Goal: Information Seeking & Learning: Compare options

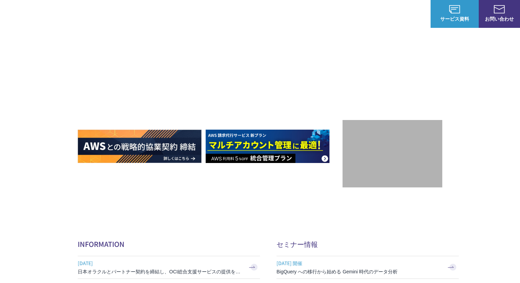
scroll to position [53, 0]
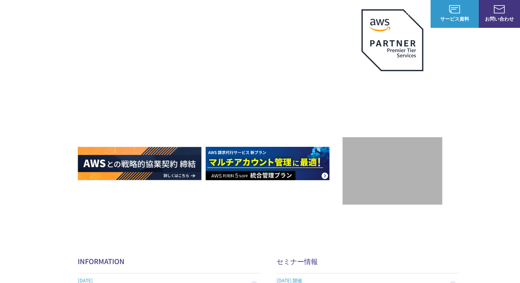
click at [241, 16] on p "サービス" at bounding box center [236, 13] width 26 height 7
click at [149, 70] on link "8%割引 / 10%割引 / 個別割引プラン" at bounding box center [122, 68] width 78 height 7
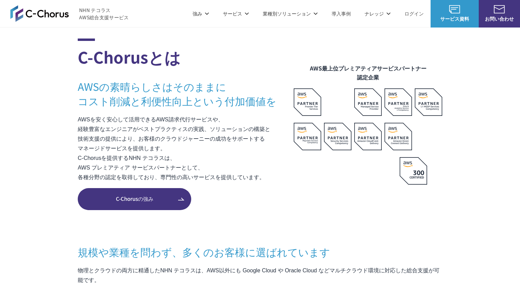
scroll to position [399, 0]
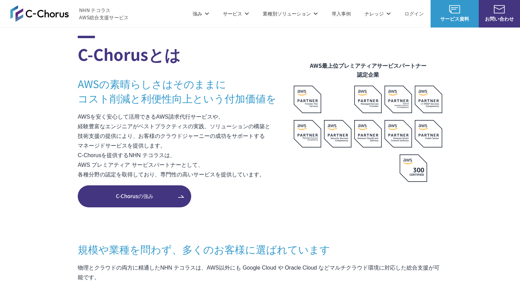
click at [238, 13] on p "サービス" at bounding box center [236, 13] width 26 height 7
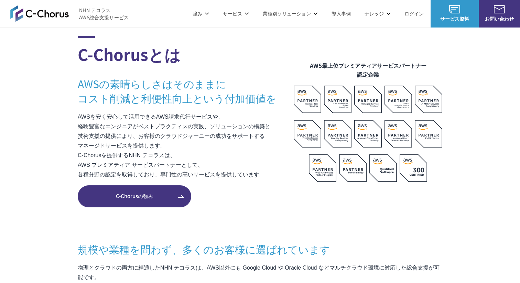
click at [246, 14] on p "サービス" at bounding box center [236, 13] width 26 height 7
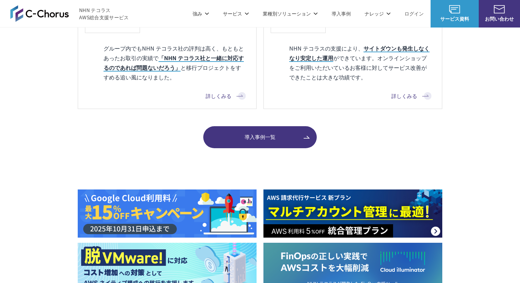
scroll to position [792, 0]
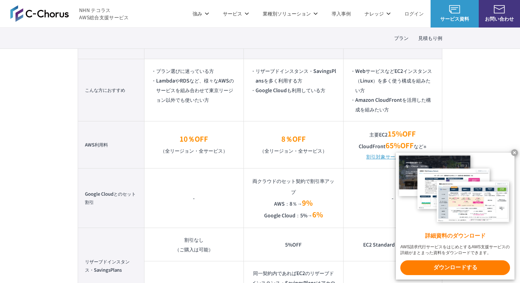
scroll to position [484, 0]
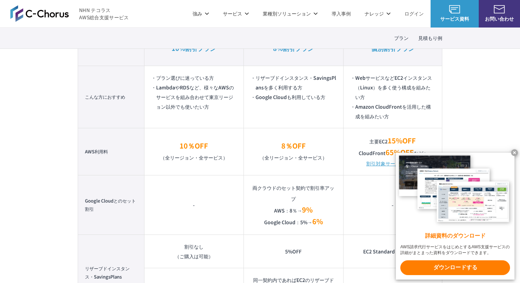
click at [516, 153] on x-t at bounding box center [514, 152] width 7 height 7
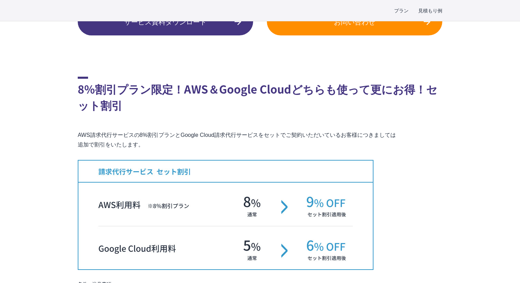
scroll to position [1044, 0]
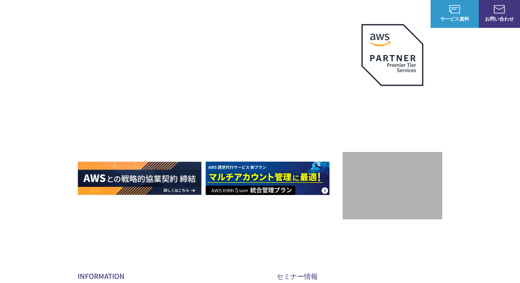
scroll to position [176, 0]
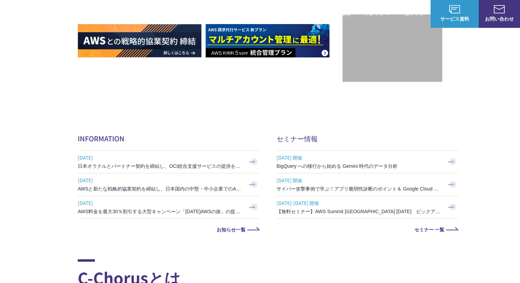
click at [250, 52] on img at bounding box center [268, 40] width 124 height 33
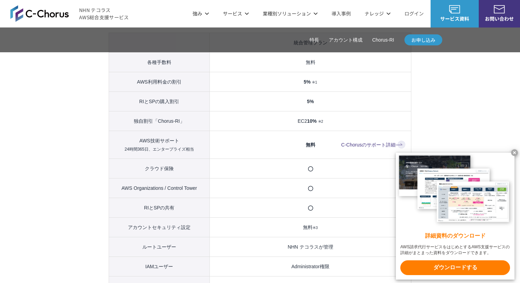
scroll to position [717, 0]
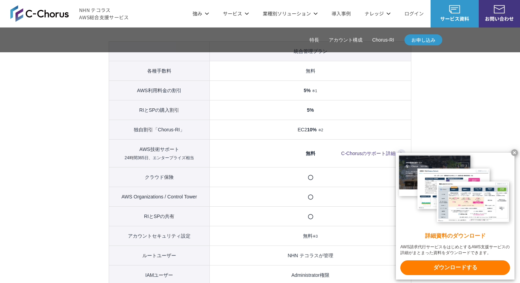
click at [514, 151] on x-t at bounding box center [514, 152] width 7 height 7
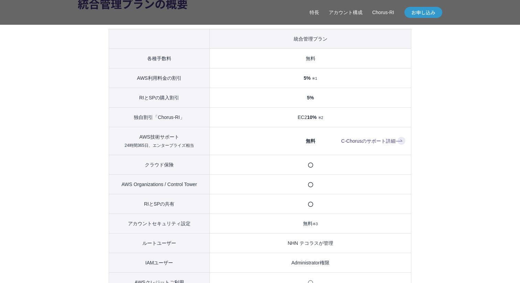
scroll to position [735, 0]
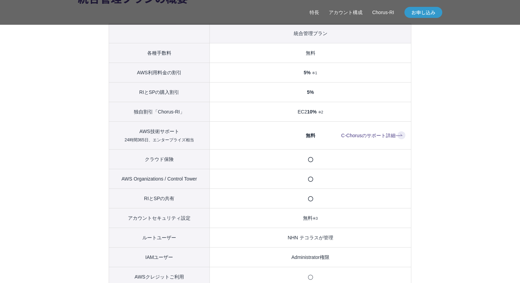
click at [363, 137] on link "C-Chorusのサポート詳細" at bounding box center [373, 135] width 64 height 8
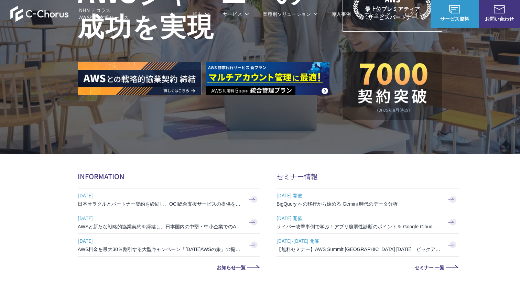
scroll to position [137, 0]
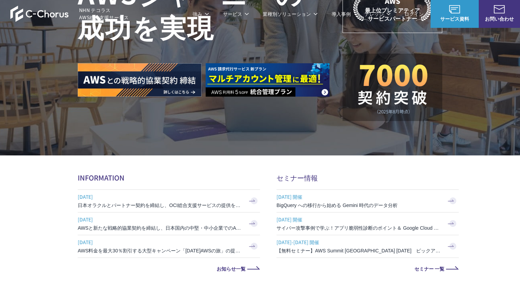
click at [274, 79] on img at bounding box center [268, 79] width 124 height 33
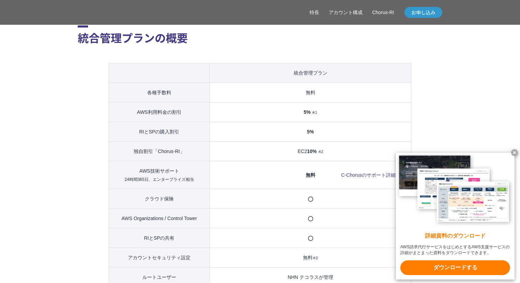
scroll to position [748, 0]
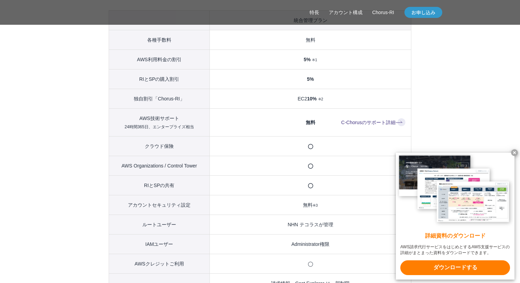
click at [515, 153] on x-t at bounding box center [514, 152] width 7 height 7
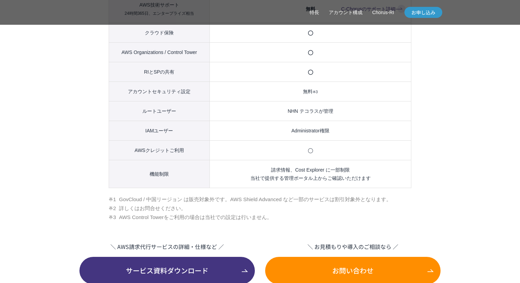
scroll to position [864, 0]
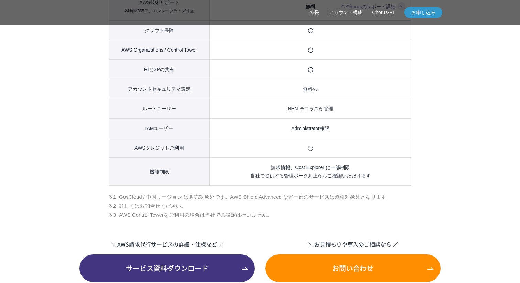
drag, startPoint x: 333, startPoint y: 169, endPoint x: 350, endPoint y: 168, distance: 16.9
click at [350, 168] on td "請求情報、Cost Explorer に一部制限 当社で提供する管理ポータル上からご確認いただけます" at bounding box center [311, 172] width 202 height 28
drag, startPoint x: 350, startPoint y: 168, endPoint x: 272, endPoint y: 167, distance: 77.8
click at [272, 167] on td "請求情報、Cost Explorer に一部制限 当社で提供する管理ポータル上からご確認いただけます" at bounding box center [311, 172] width 202 height 28
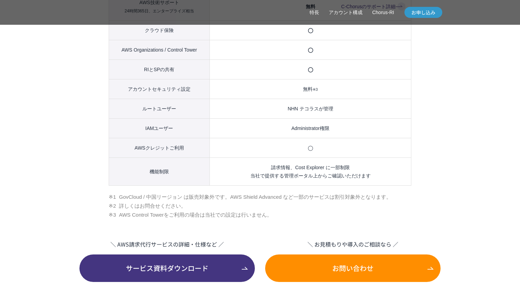
click at [272, 167] on td "請求情報、Cost Explorer に一部制限 当社で提供する管理ポータル上からご確認いただけます" at bounding box center [311, 172] width 202 height 28
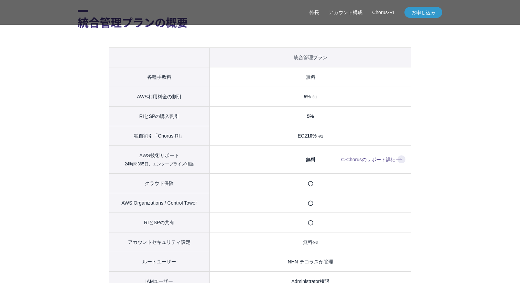
scroll to position [711, 0]
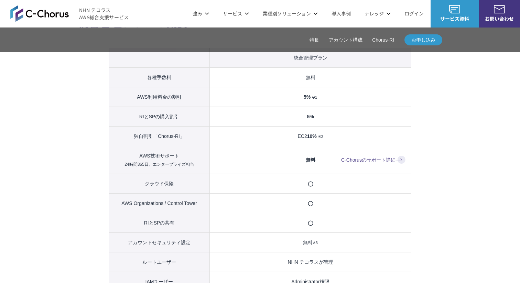
click at [309, 163] on td "無料 C-Chorusのサポート詳細" at bounding box center [311, 160] width 202 height 28
click at [310, 163] on td "無料 C-Chorusのサポート詳細" at bounding box center [311, 160] width 202 height 28
click at [309, 161] on span "無料" at bounding box center [311, 160] width 10 height 6
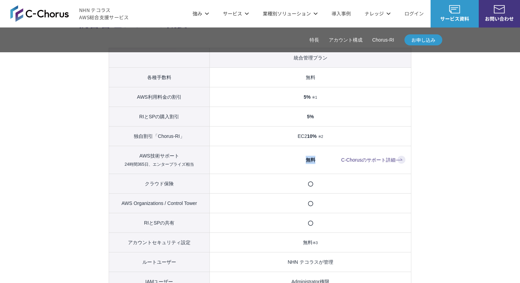
click at [309, 161] on span "無料" at bounding box center [311, 160] width 10 height 6
click at [306, 96] on span "5%" at bounding box center [307, 97] width 7 height 6
click at [305, 97] on span "5%" at bounding box center [307, 97] width 7 height 6
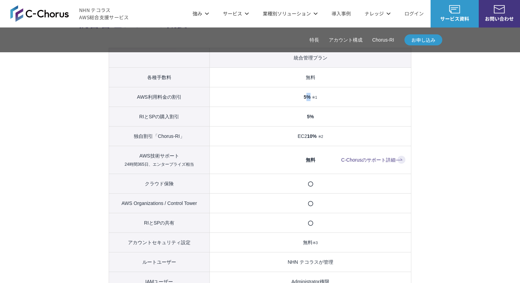
click at [304, 97] on span "5%" at bounding box center [307, 97] width 7 height 6
drag, startPoint x: 310, startPoint y: 97, endPoint x: 303, endPoint y: 97, distance: 7.2
click at [304, 97] on span "5%" at bounding box center [307, 97] width 7 height 6
click at [318, 103] on td "5% ※1" at bounding box center [311, 97] width 202 height 20
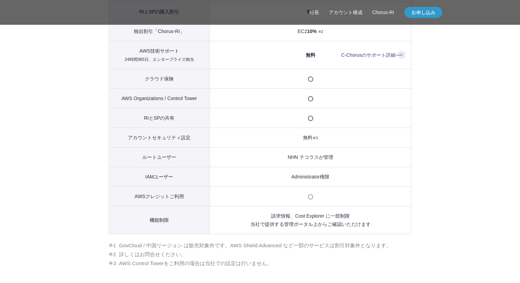
scroll to position [821, 0]
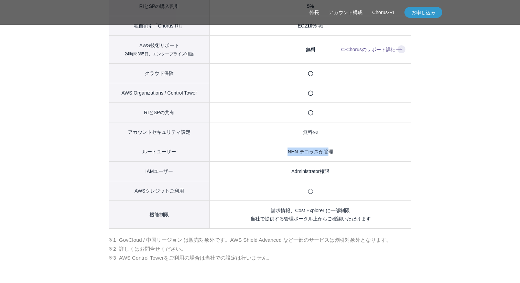
drag, startPoint x: 287, startPoint y: 152, endPoint x: 327, endPoint y: 153, distance: 40.6
click at [328, 153] on td "NHN テコラスが管理" at bounding box center [311, 152] width 202 height 20
click at [327, 153] on td "NHN テコラスが管理" at bounding box center [311, 152] width 202 height 20
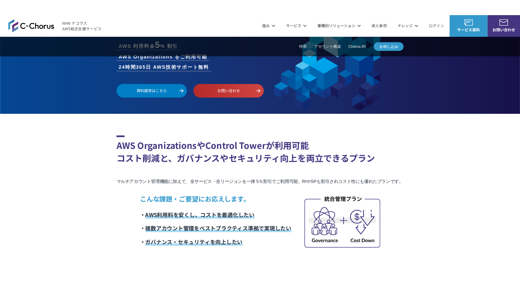
scroll to position [43, 0]
